Goal: Obtain resource: Download file/media

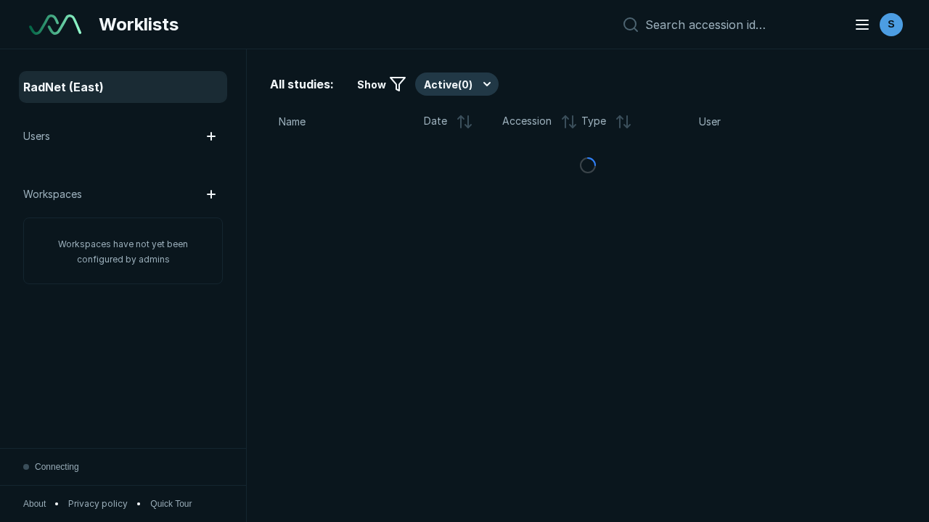
scroll to position [3963, 6045]
